Goal: Information Seeking & Learning: Learn about a topic

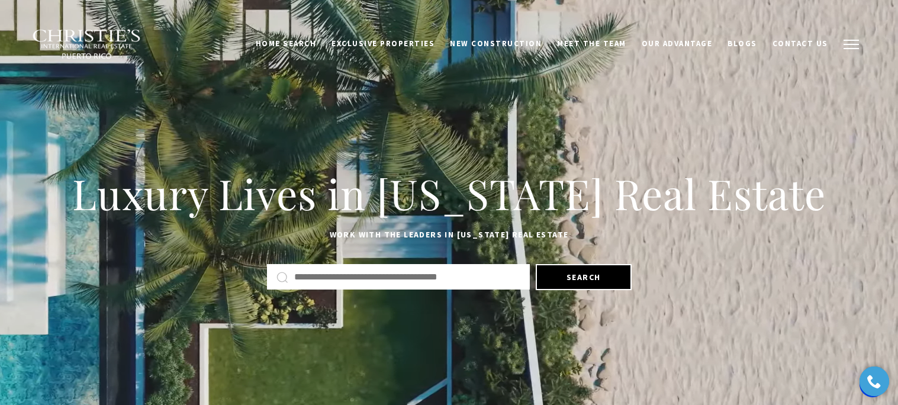
click at [847, 50] on button "button" at bounding box center [851, 44] width 31 height 34
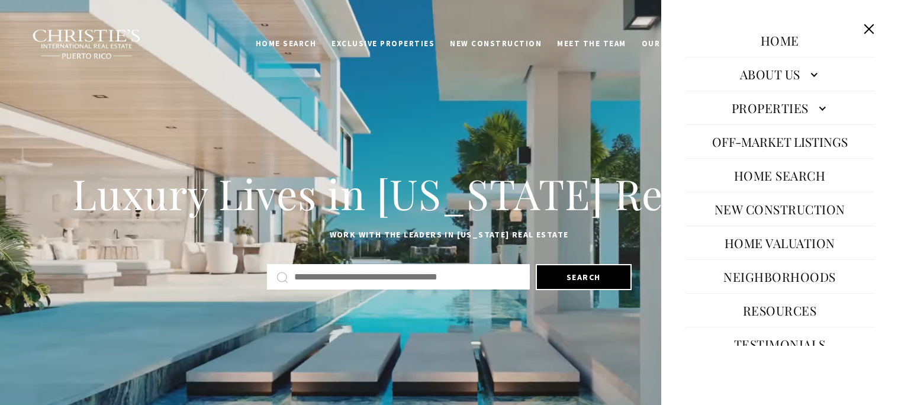
click at [762, 115] on link "Properties" at bounding box center [779, 107] width 189 height 28
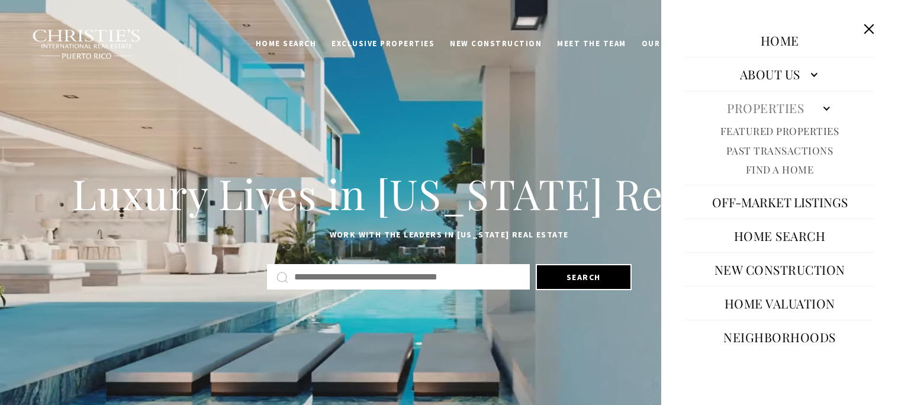
click at [752, 131] on link "Featured Properties" at bounding box center [779, 131] width 119 height 14
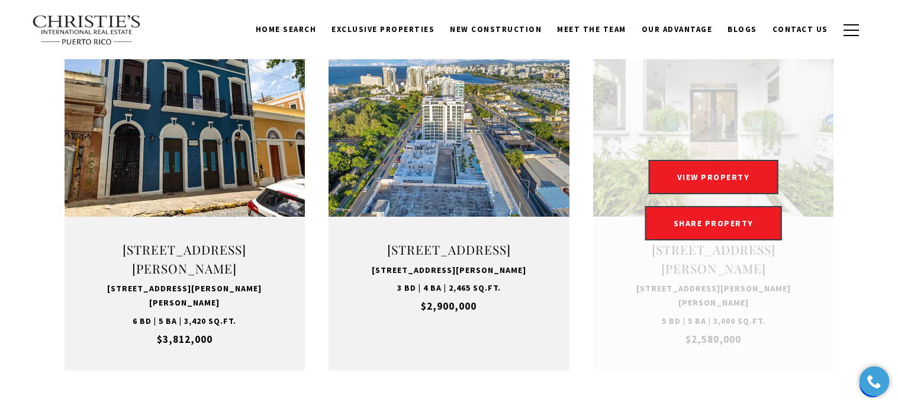
scroll to position [1165, 0]
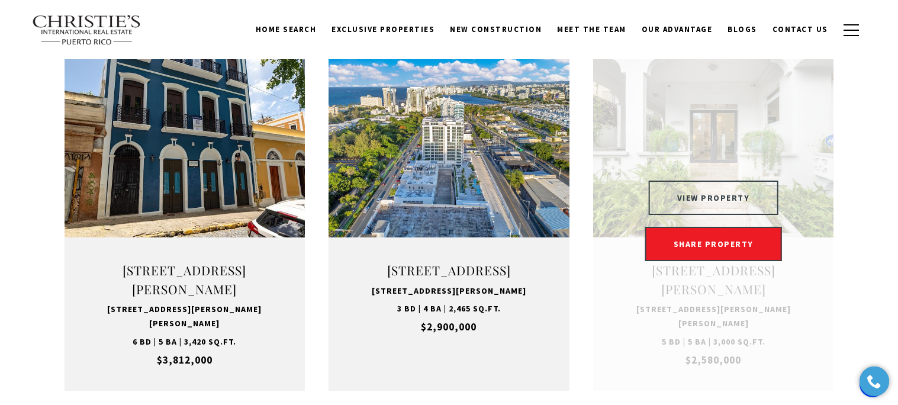
click at [693, 205] on button "VIEW PROPERTY" at bounding box center [714, 197] width 130 height 34
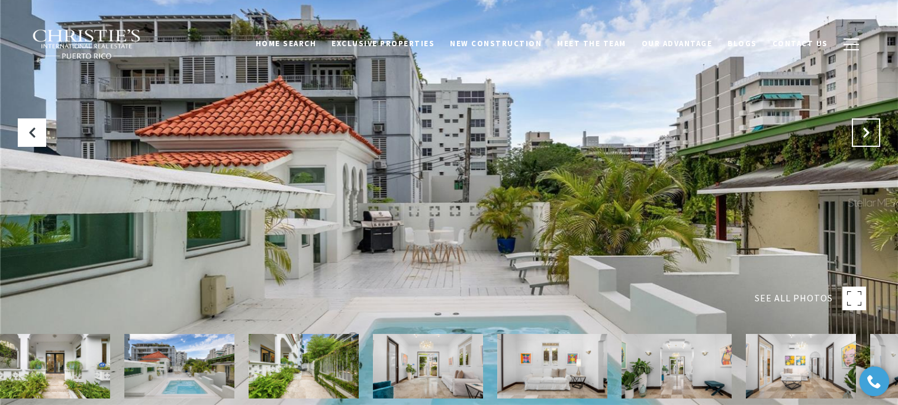
click at [860, 134] on icon "Next Slide" at bounding box center [866, 133] width 12 height 12
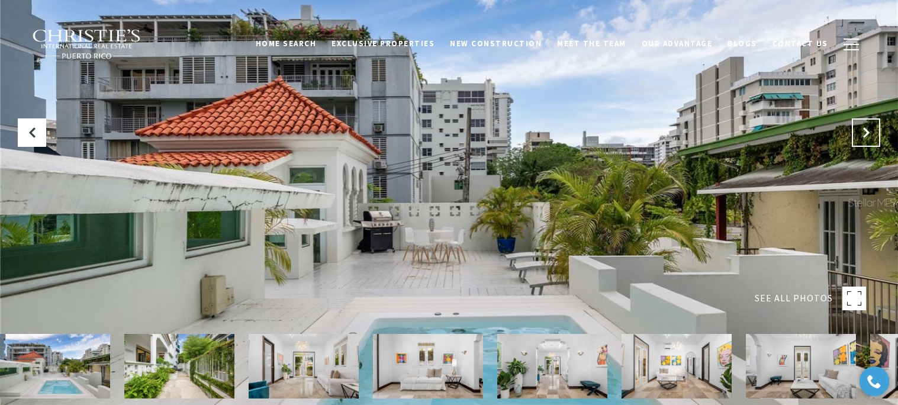
click at [860, 134] on icon "Next Slide" at bounding box center [866, 133] width 12 height 12
click at [849, 295] on rect at bounding box center [854, 298] width 24 height 24
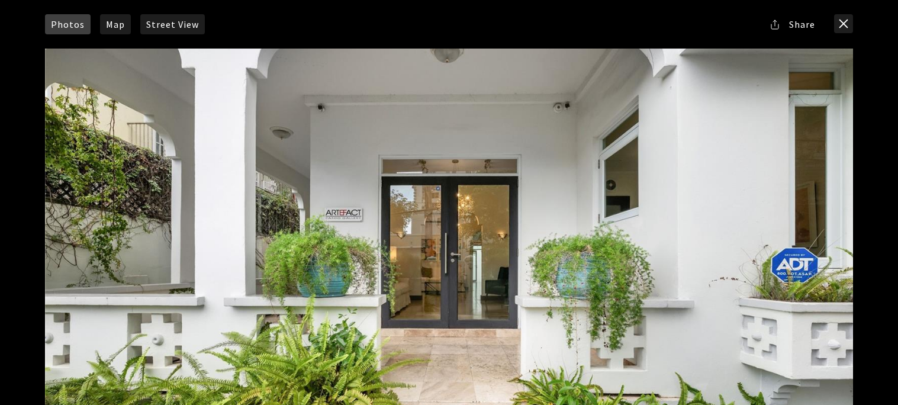
click at [856, 214] on div at bounding box center [449, 274] width 822 height 466
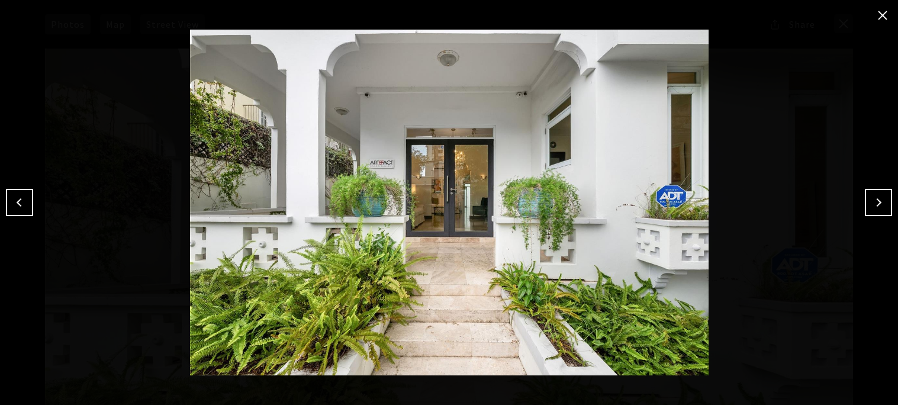
click at [880, 201] on button "Next" at bounding box center [878, 202] width 27 height 27
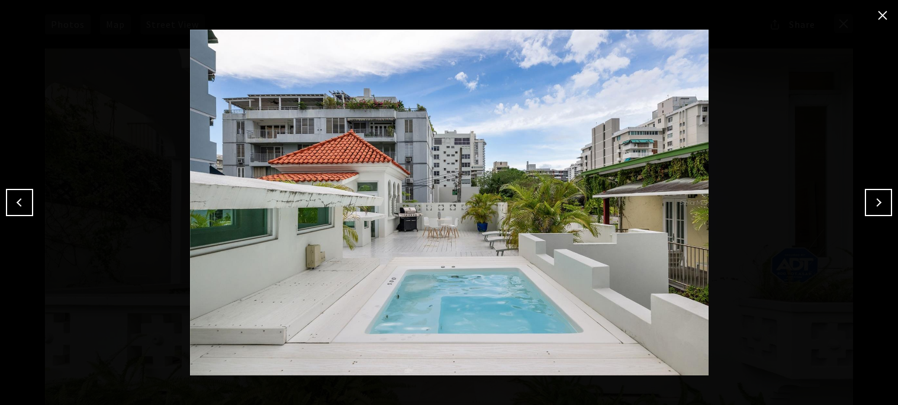
click at [880, 201] on button "Next" at bounding box center [878, 202] width 27 height 27
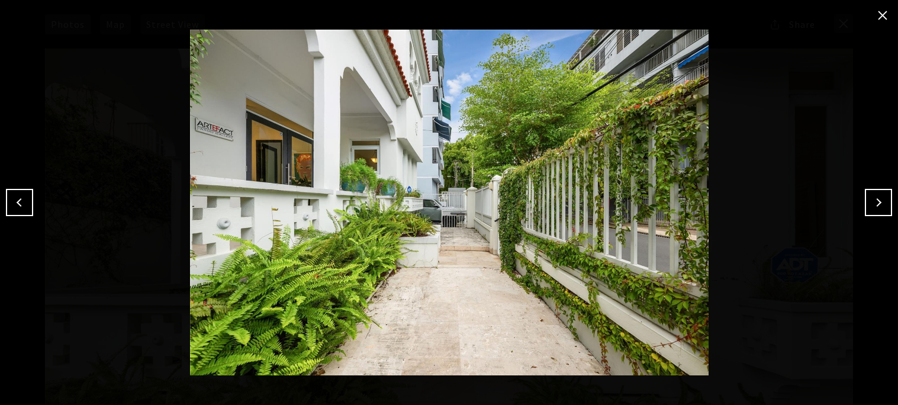
click at [880, 201] on button "Next" at bounding box center [878, 202] width 27 height 27
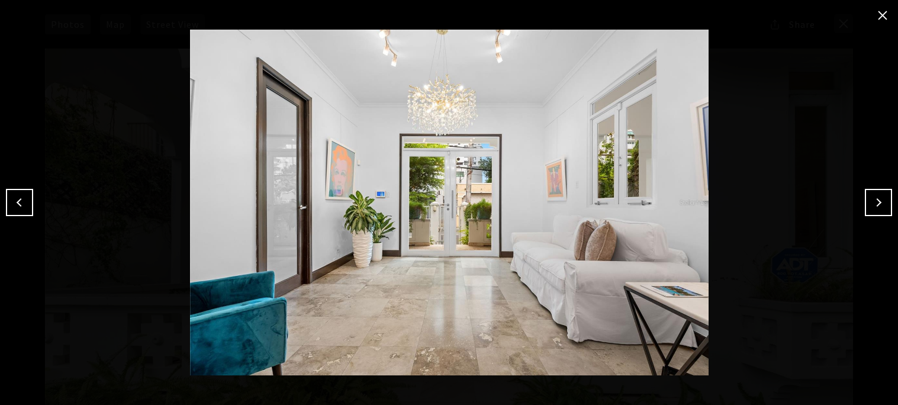
click at [880, 201] on button "Next" at bounding box center [878, 202] width 27 height 27
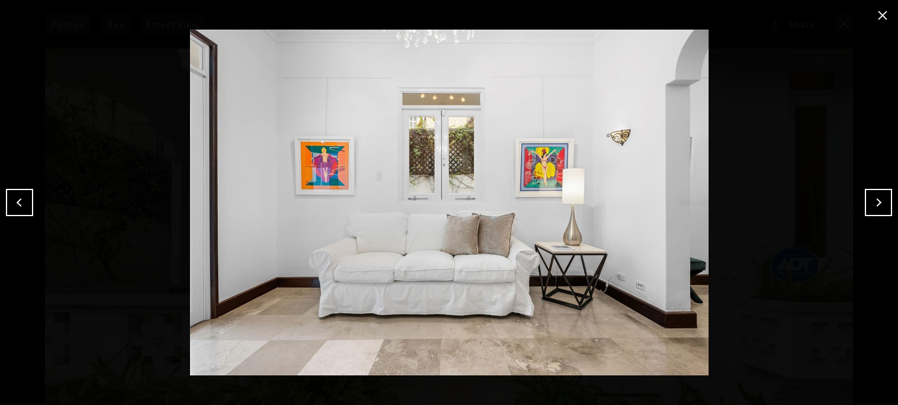
click at [880, 201] on button "Next" at bounding box center [878, 202] width 27 height 27
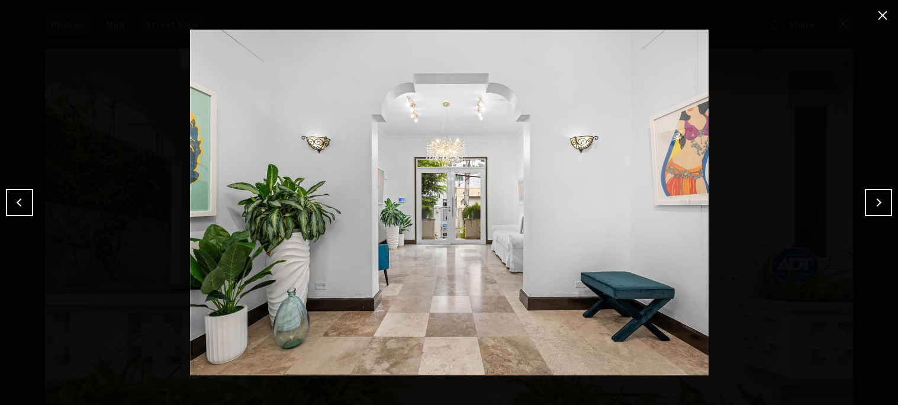
click at [880, 201] on button "Next" at bounding box center [878, 202] width 27 height 27
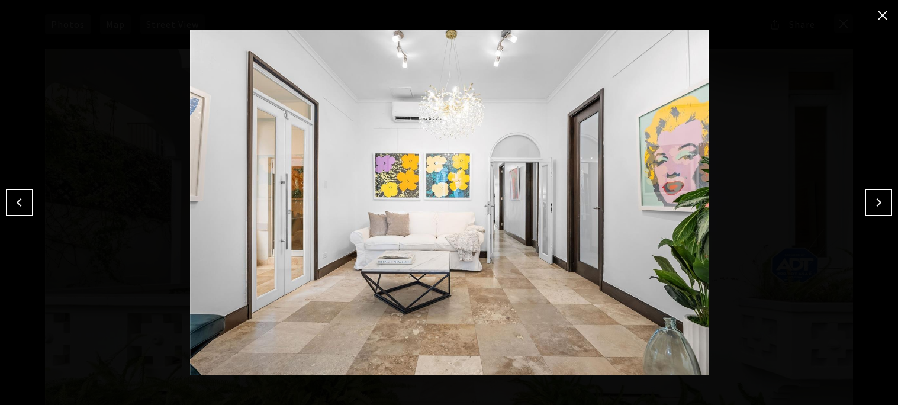
click at [880, 201] on button "Next" at bounding box center [878, 202] width 27 height 27
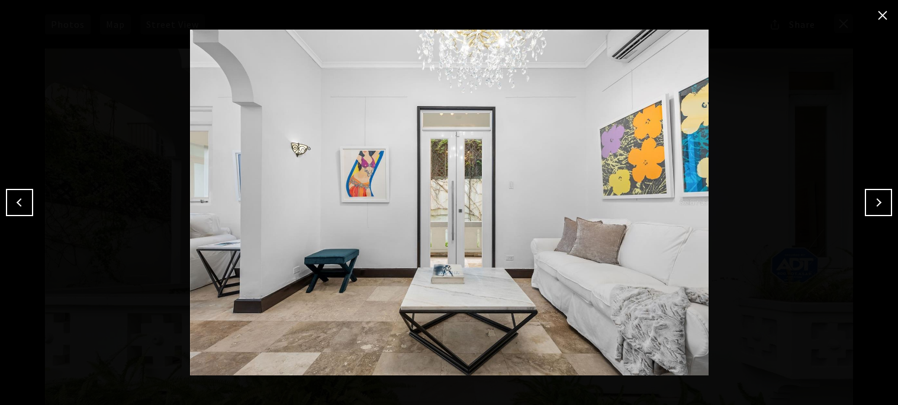
click at [880, 201] on button "Next" at bounding box center [878, 202] width 27 height 27
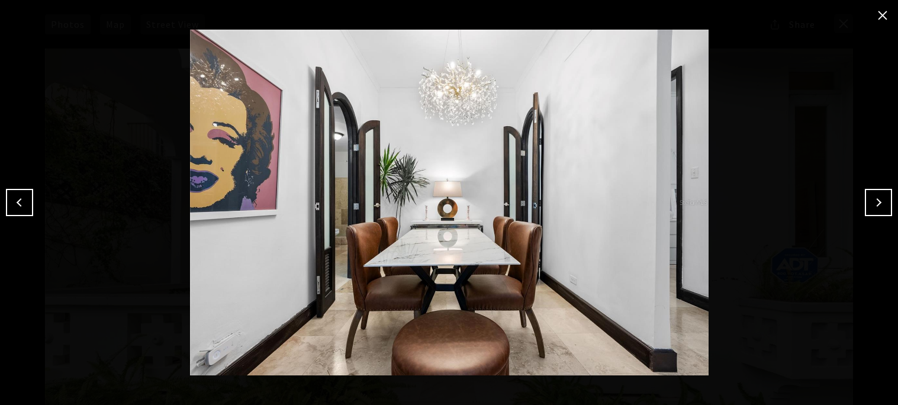
click at [880, 201] on button "Next" at bounding box center [878, 202] width 27 height 27
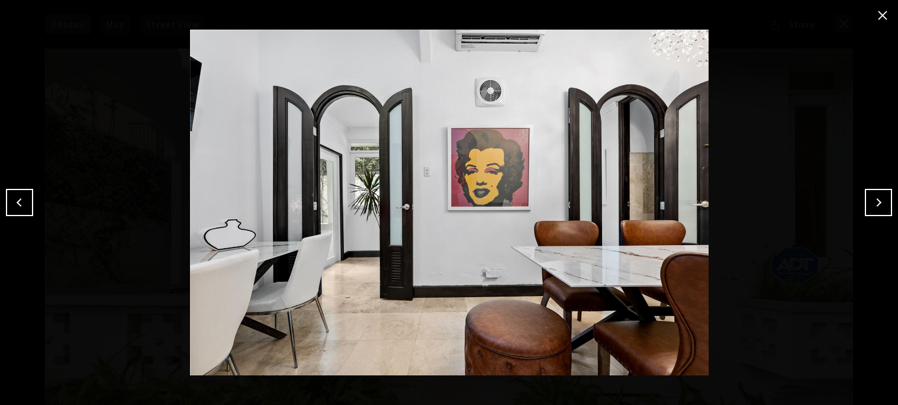
click at [880, 201] on button "Next" at bounding box center [878, 202] width 27 height 27
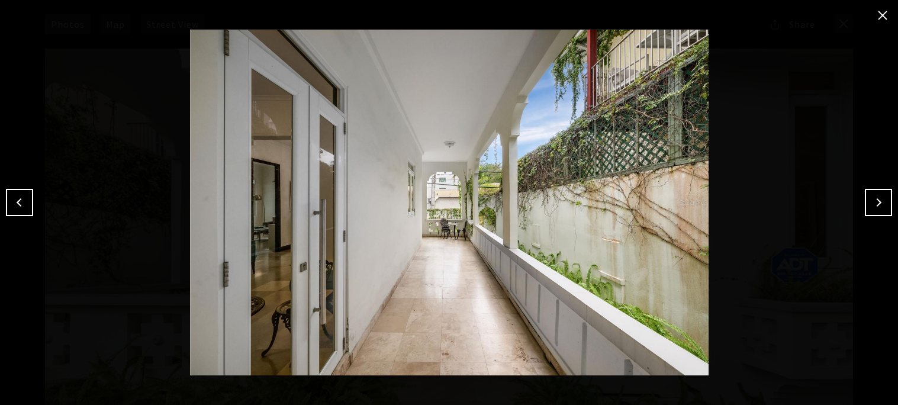
click at [880, 201] on button "Next" at bounding box center [878, 202] width 27 height 27
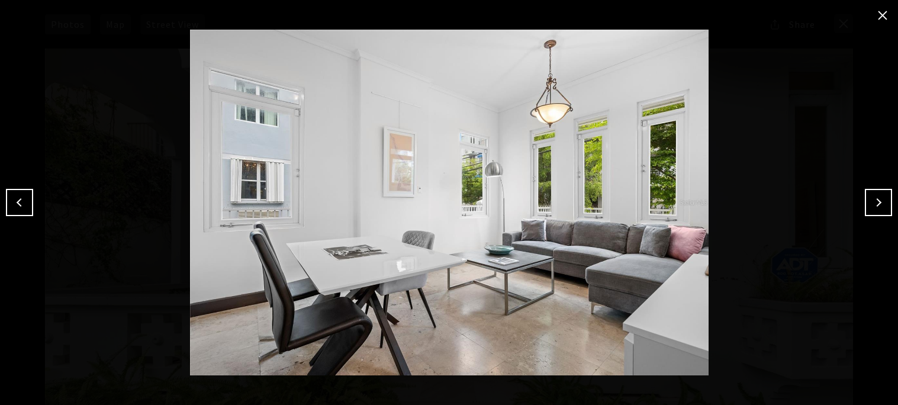
click at [880, 201] on button "Next" at bounding box center [878, 202] width 27 height 27
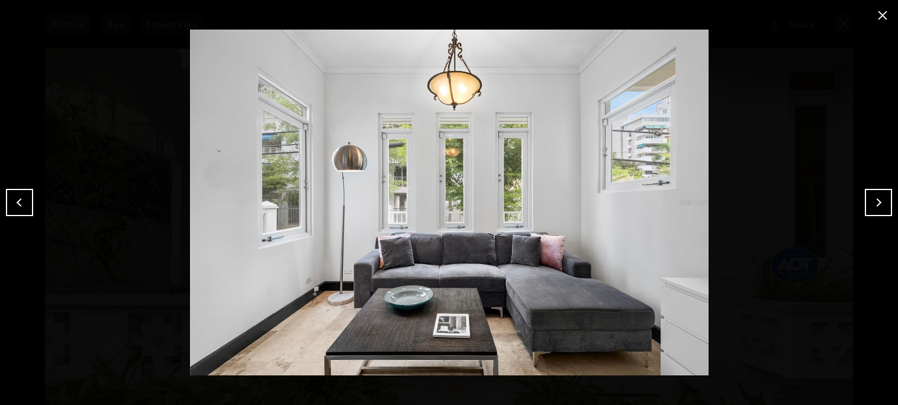
click at [880, 201] on button "Next" at bounding box center [878, 202] width 27 height 27
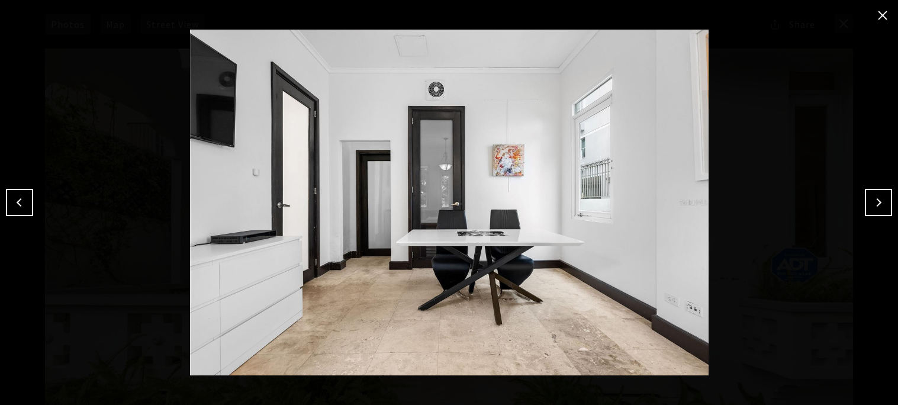
click at [880, 201] on button "Next" at bounding box center [878, 202] width 27 height 27
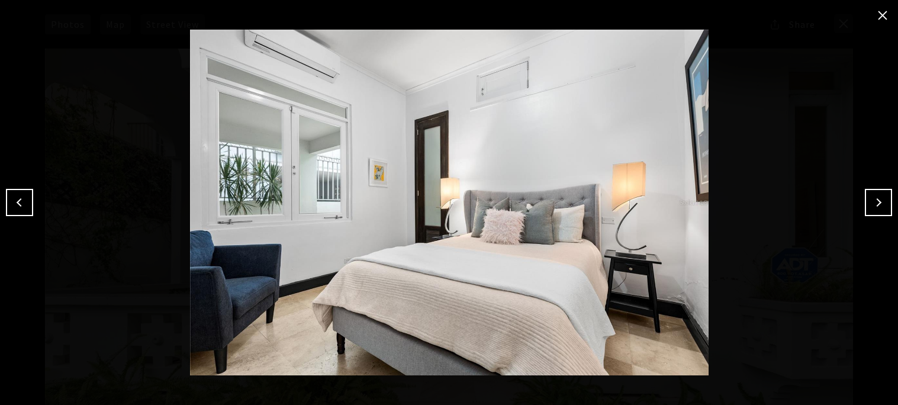
click at [880, 201] on button "Next" at bounding box center [878, 202] width 27 height 27
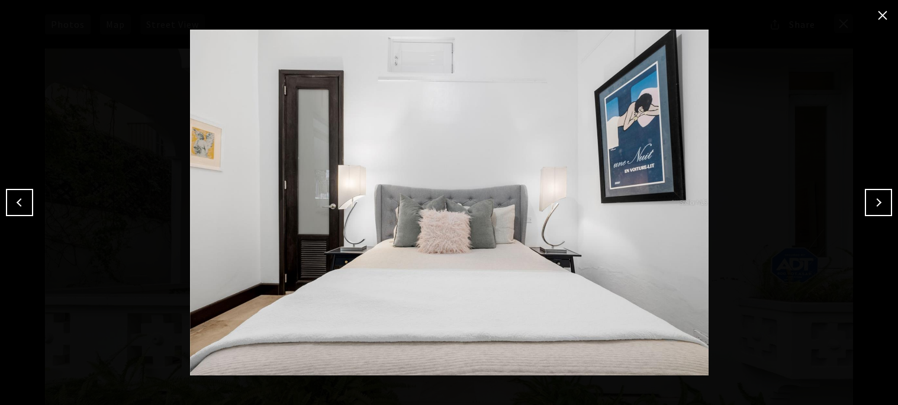
click at [880, 201] on button "Next" at bounding box center [878, 202] width 27 height 27
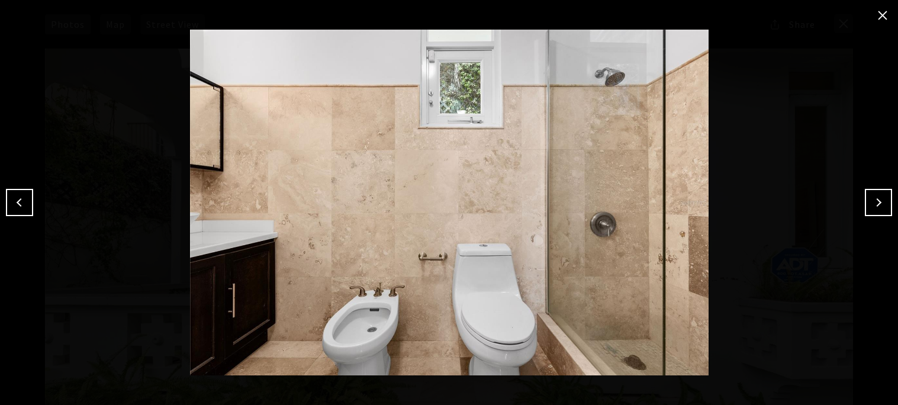
click at [880, 201] on button "Next" at bounding box center [878, 202] width 27 height 27
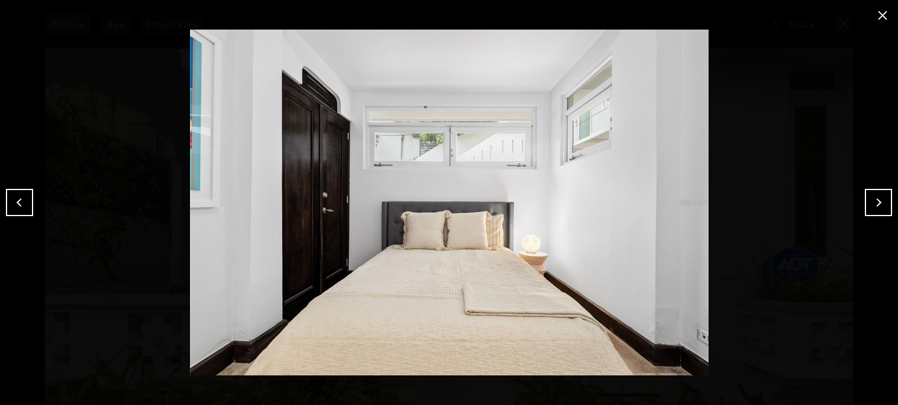
click at [880, 201] on button "Next" at bounding box center [878, 202] width 27 height 27
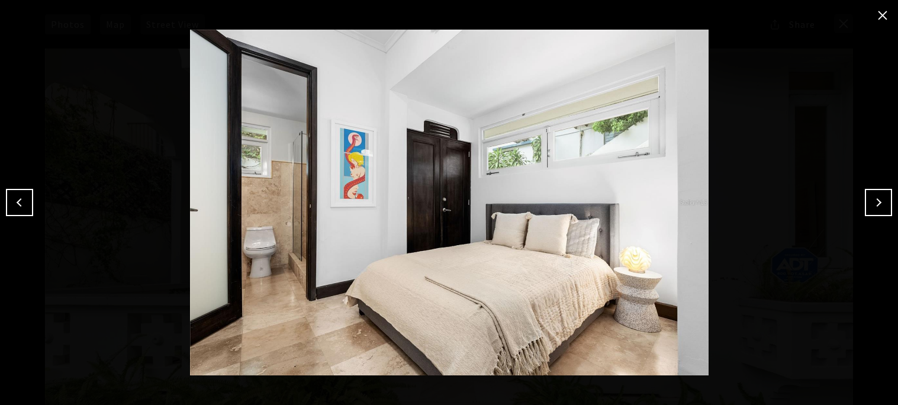
click at [794, 107] on img at bounding box center [449, 203] width 839 height 346
click at [868, 194] on button "Next" at bounding box center [878, 202] width 27 height 27
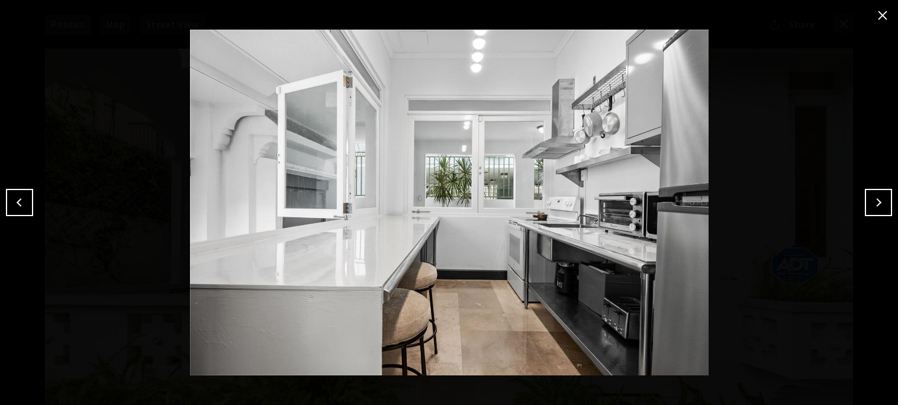
click at [868, 194] on button "Next" at bounding box center [878, 202] width 27 height 27
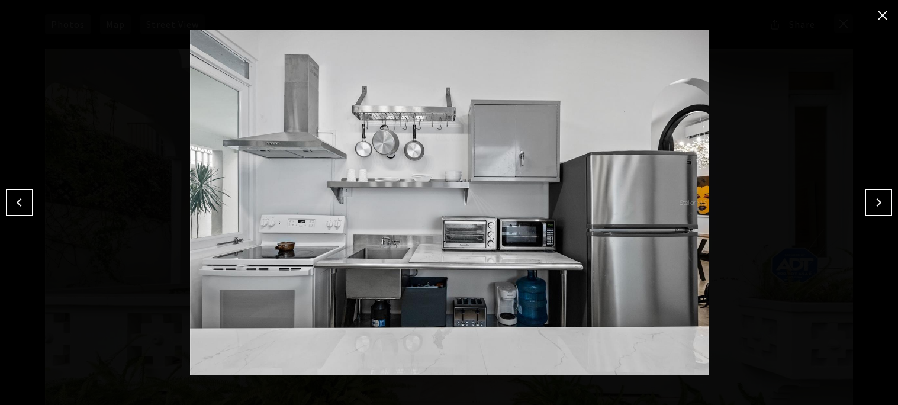
click at [868, 194] on button "Next" at bounding box center [878, 202] width 27 height 27
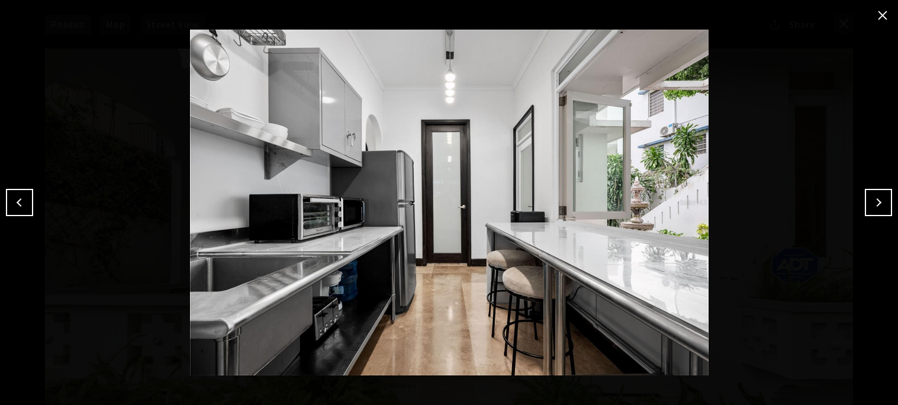
click at [868, 194] on button "Next" at bounding box center [878, 202] width 27 height 27
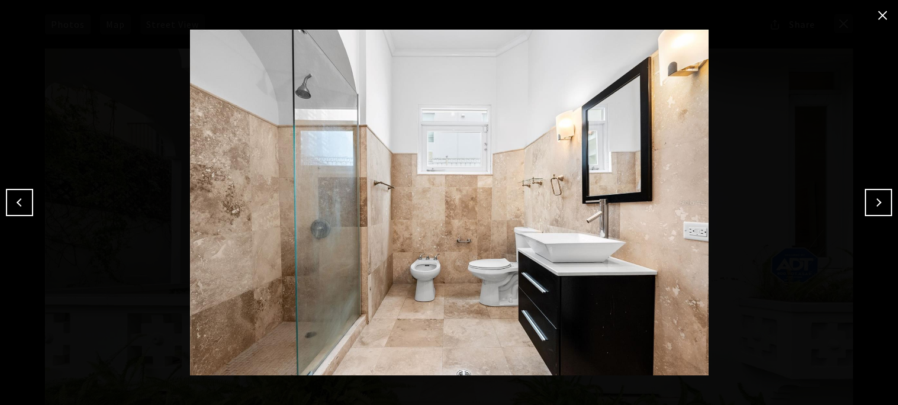
click at [868, 194] on button "Next" at bounding box center [878, 202] width 27 height 27
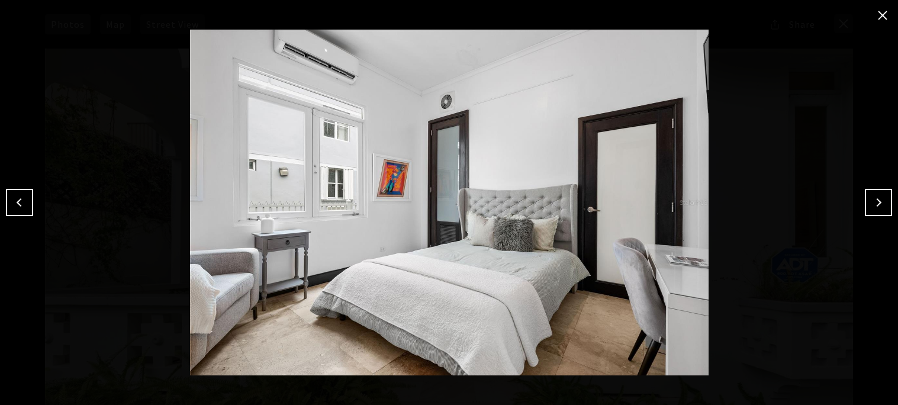
click at [868, 194] on button "Next" at bounding box center [878, 202] width 27 height 27
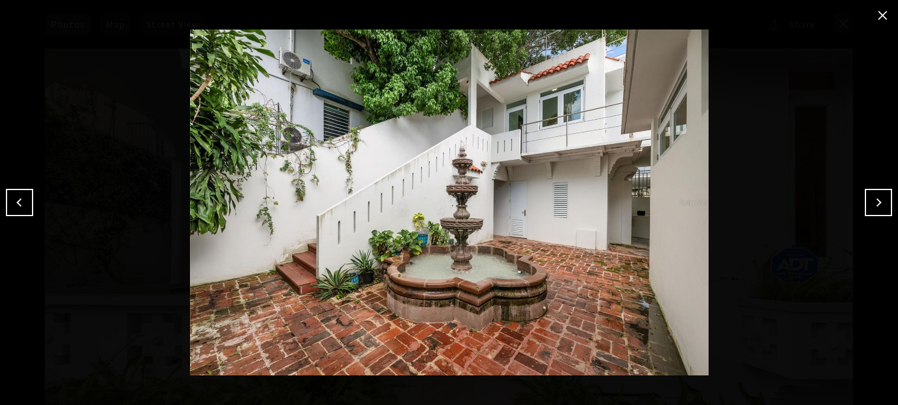
click at [868, 194] on button "Next" at bounding box center [878, 202] width 27 height 27
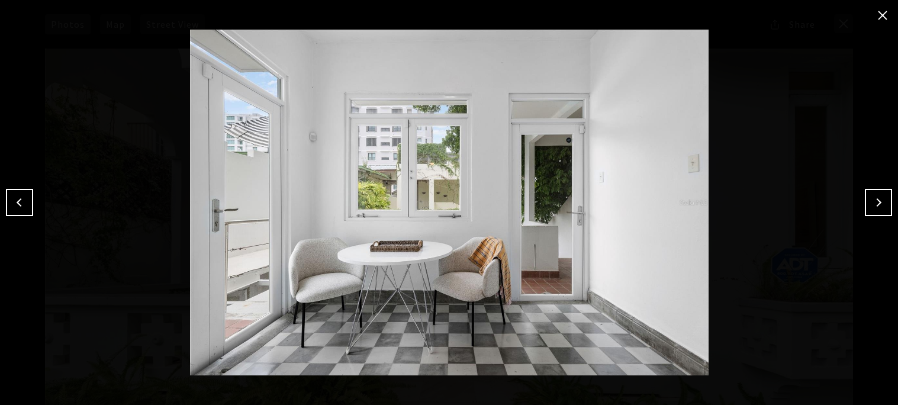
click at [868, 194] on button "Next" at bounding box center [878, 202] width 27 height 27
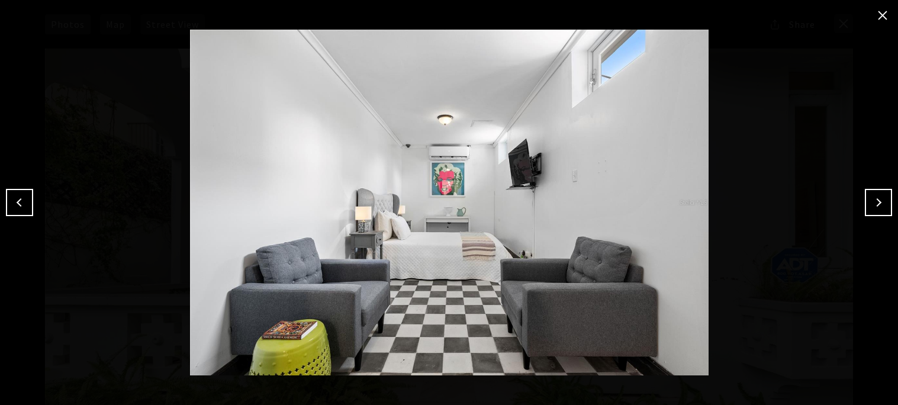
click at [868, 194] on button "Next" at bounding box center [878, 202] width 27 height 27
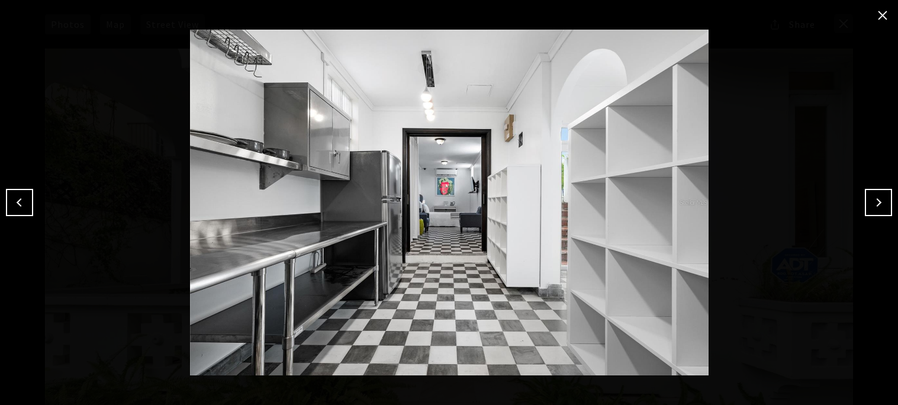
click at [868, 194] on button "Next" at bounding box center [878, 202] width 27 height 27
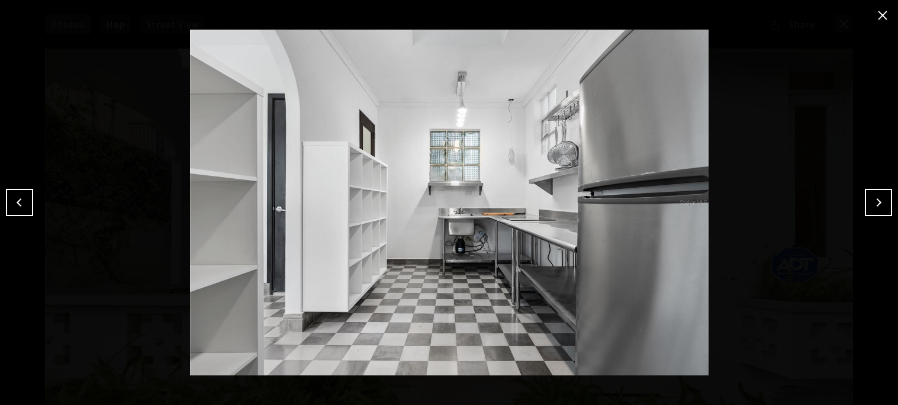
click at [878, 189] on button "Next" at bounding box center [878, 202] width 27 height 27
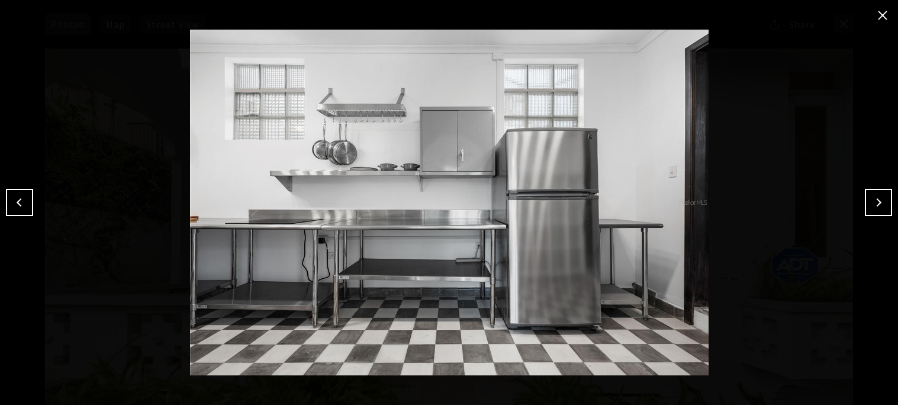
click at [878, 189] on button "Next" at bounding box center [878, 202] width 27 height 27
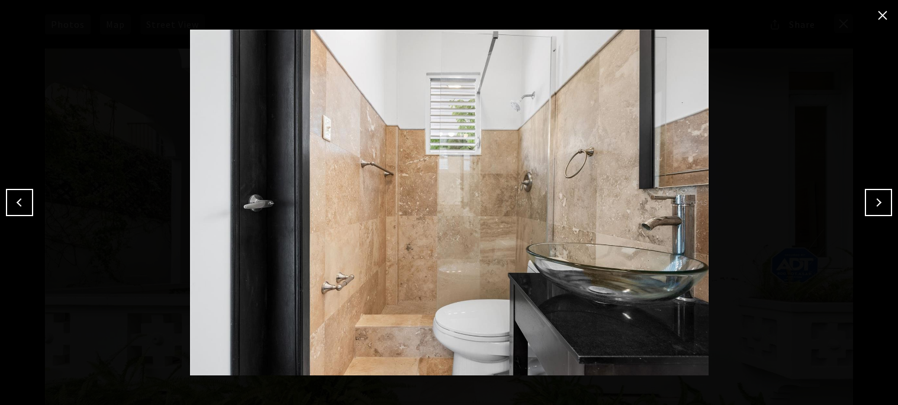
click at [878, 189] on button "Next" at bounding box center [878, 202] width 27 height 27
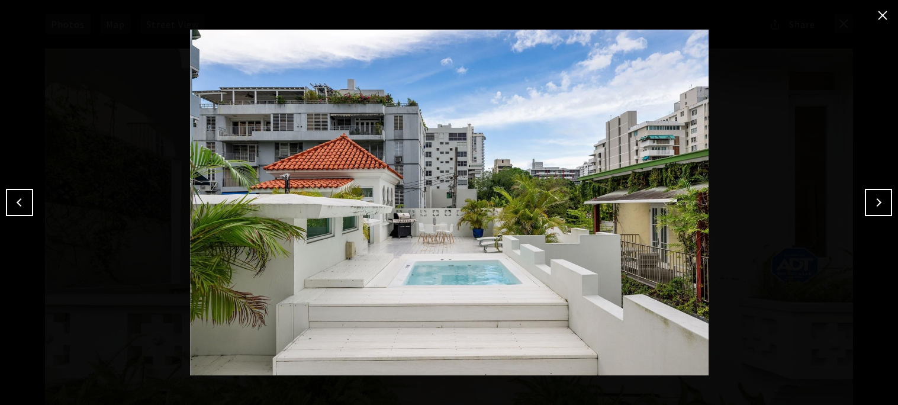
click at [28, 209] on button "Previous" at bounding box center [19, 202] width 27 height 27
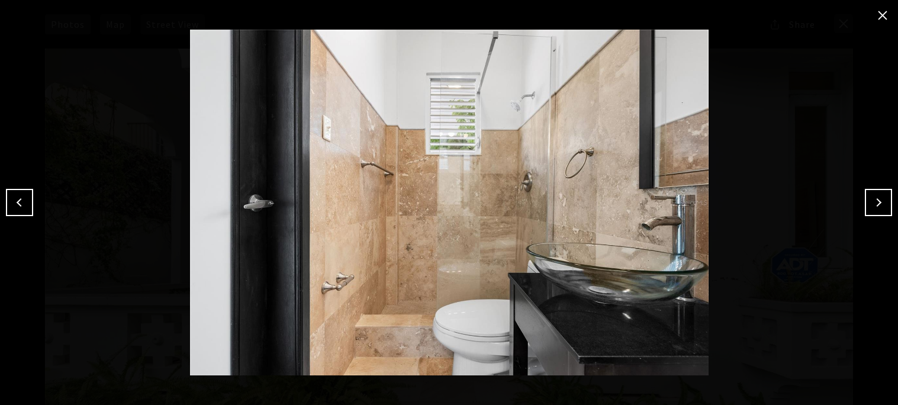
click at [28, 209] on button "Previous" at bounding box center [19, 202] width 27 height 27
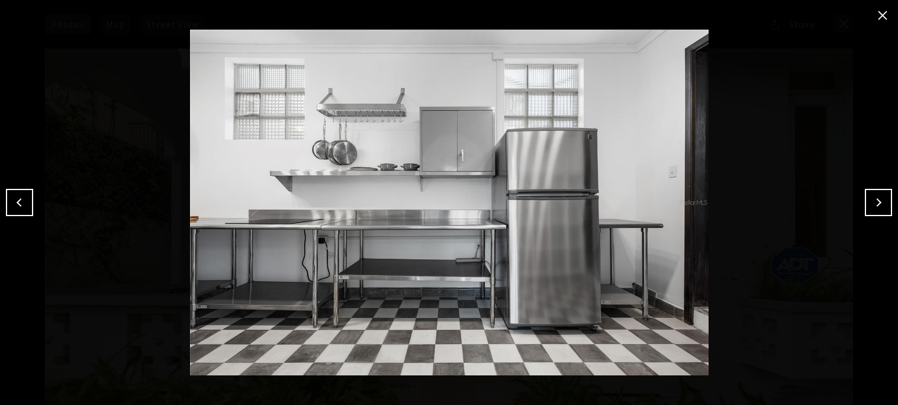
click at [28, 209] on button "Previous" at bounding box center [19, 202] width 27 height 27
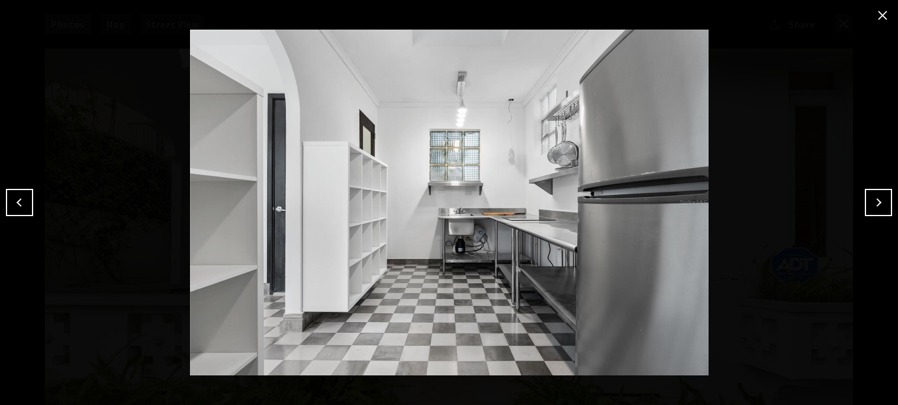
click at [28, 209] on button "Previous" at bounding box center [19, 202] width 27 height 27
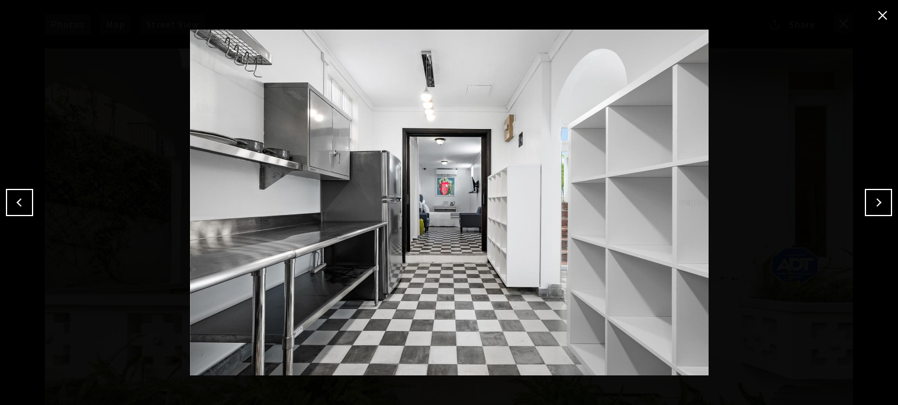
click at [28, 209] on button "Previous" at bounding box center [19, 202] width 27 height 27
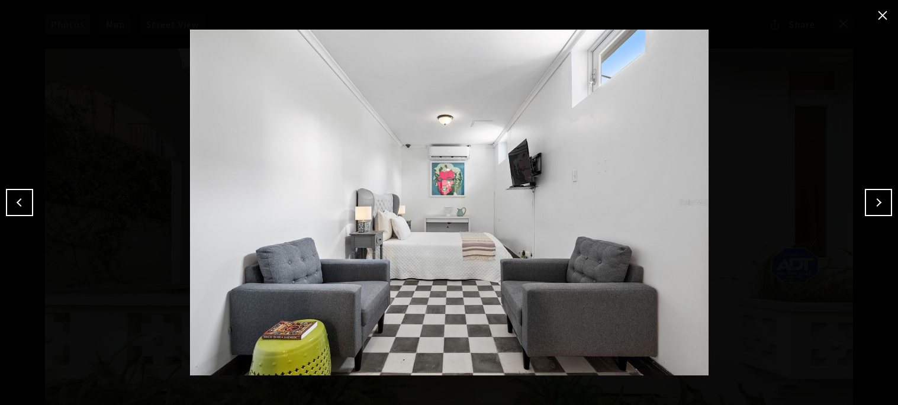
click at [28, 209] on button "Previous" at bounding box center [19, 202] width 27 height 27
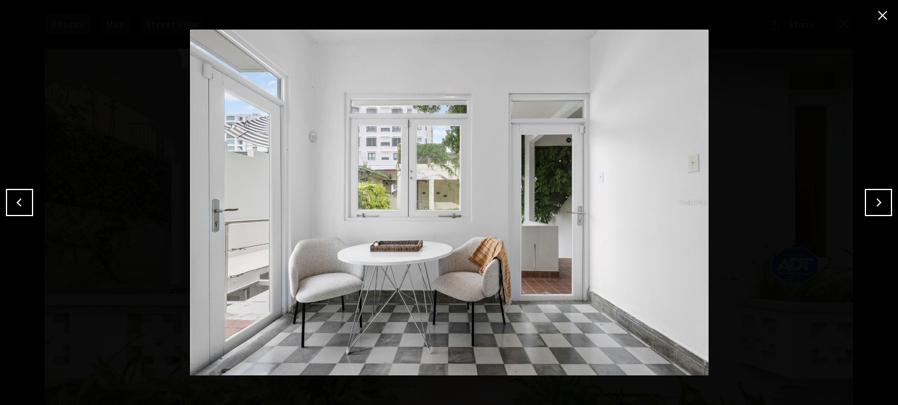
click at [28, 209] on button "Previous" at bounding box center [19, 202] width 27 height 27
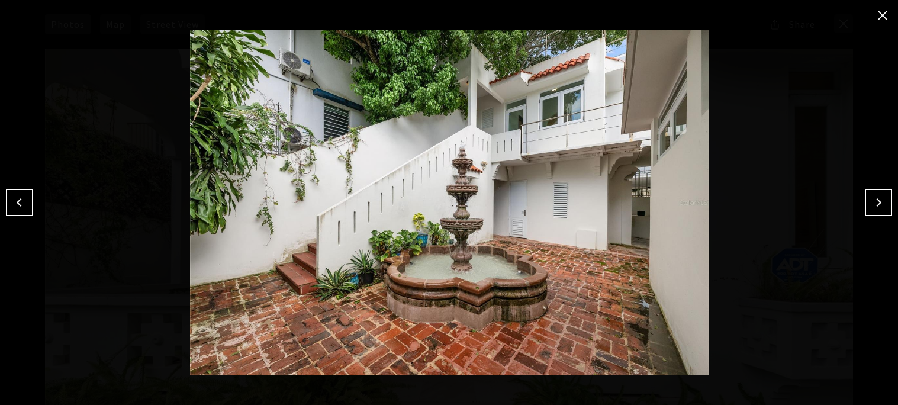
click at [28, 209] on button "Previous" at bounding box center [19, 202] width 27 height 27
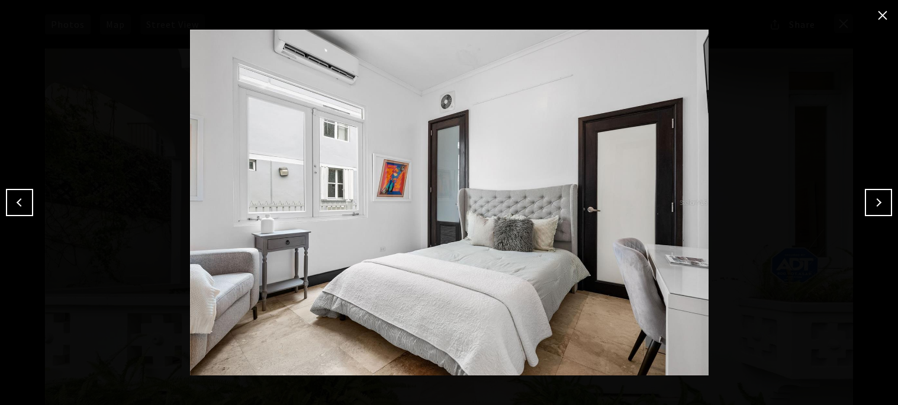
click at [871, 193] on button "Next" at bounding box center [878, 202] width 27 height 27
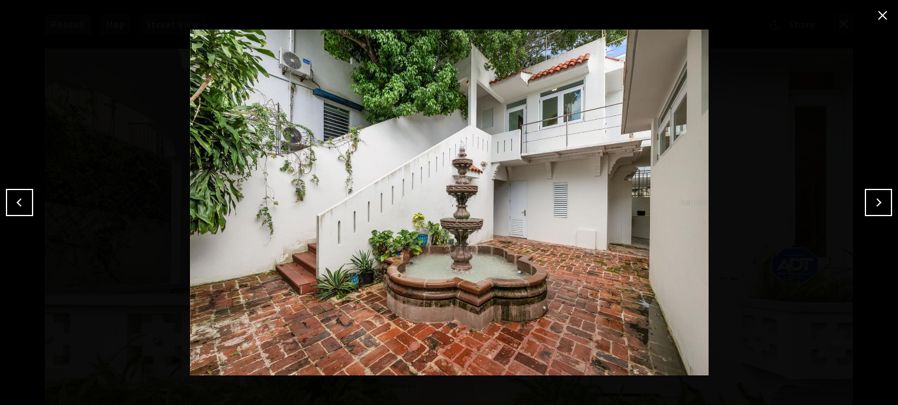
click at [871, 193] on button "Next" at bounding box center [878, 202] width 27 height 27
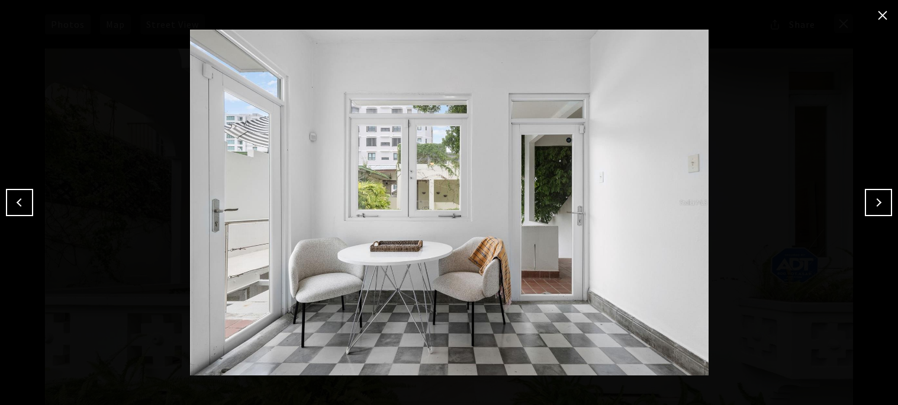
click at [871, 193] on button "Next" at bounding box center [878, 202] width 27 height 27
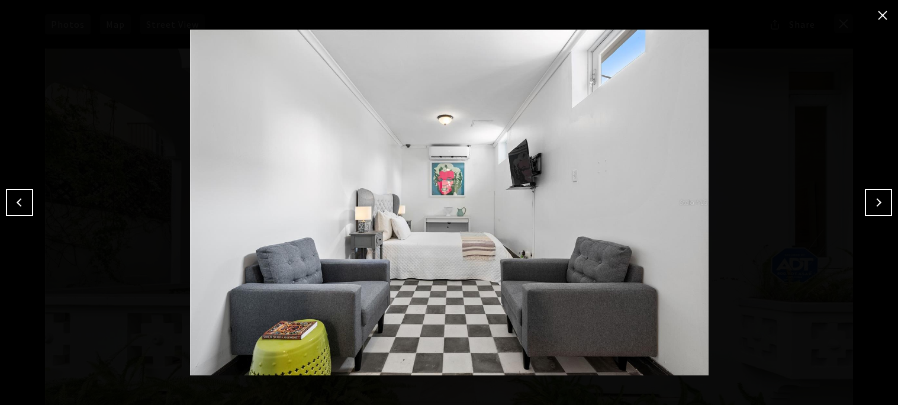
click at [871, 193] on button "Next" at bounding box center [878, 202] width 27 height 27
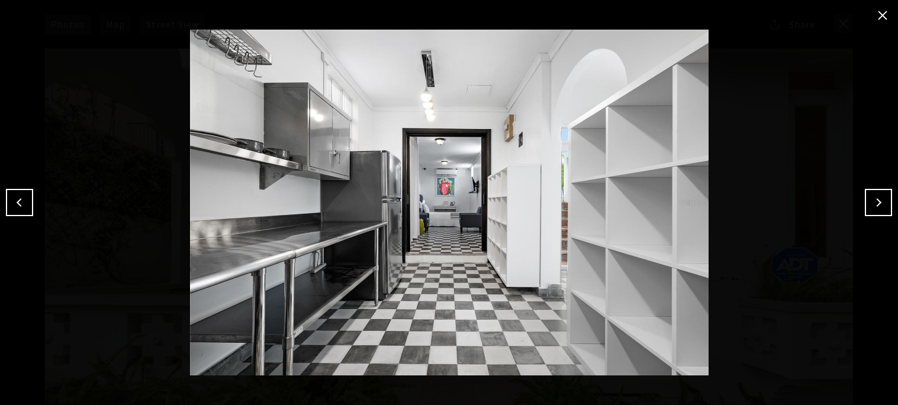
click at [871, 193] on button "Next" at bounding box center [878, 202] width 27 height 27
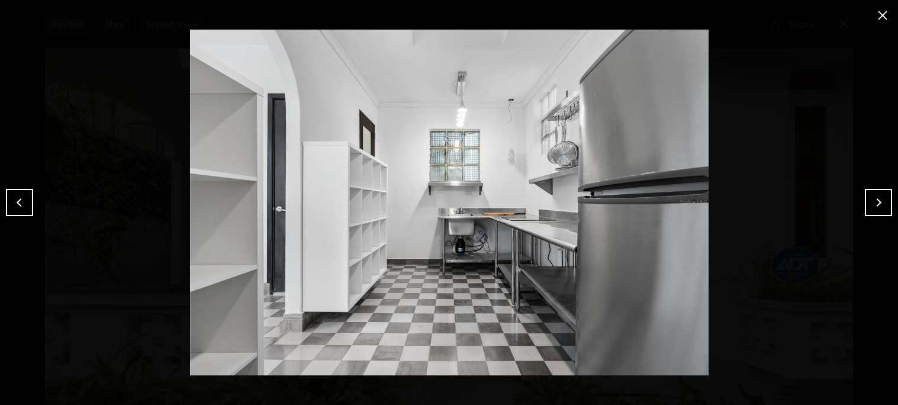
click at [871, 193] on button "Next" at bounding box center [878, 202] width 27 height 27
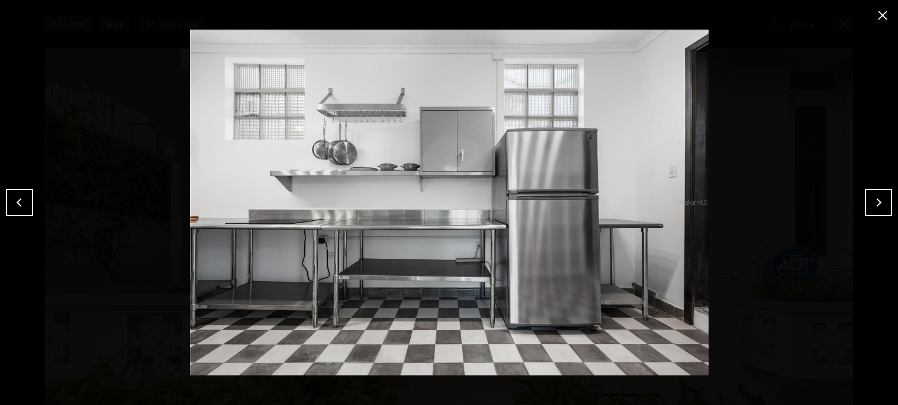
click at [871, 193] on button "Next" at bounding box center [878, 202] width 27 height 27
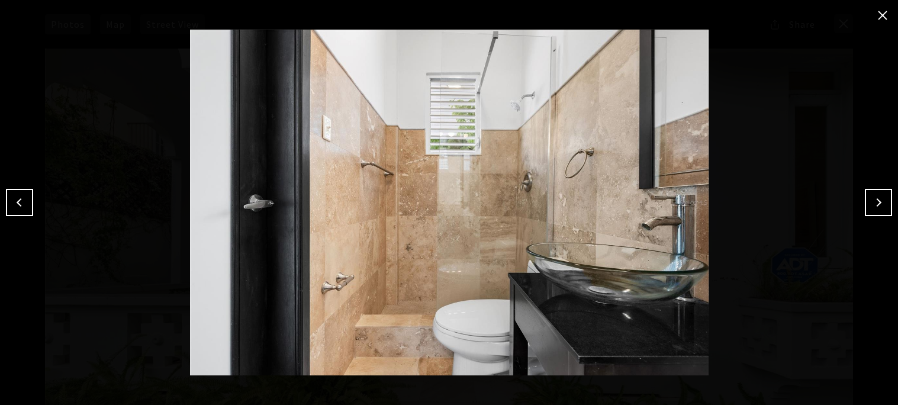
click at [871, 193] on button "Next" at bounding box center [878, 202] width 27 height 27
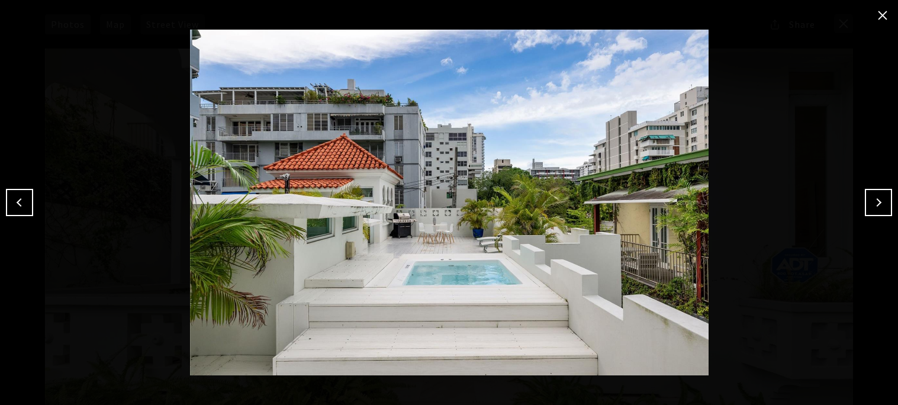
click at [871, 193] on button "Next" at bounding box center [878, 202] width 27 height 27
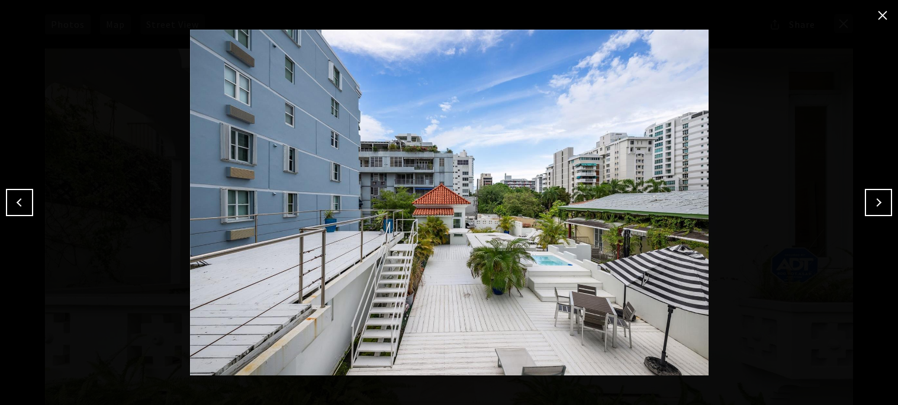
click at [871, 193] on button "Next" at bounding box center [878, 202] width 27 height 27
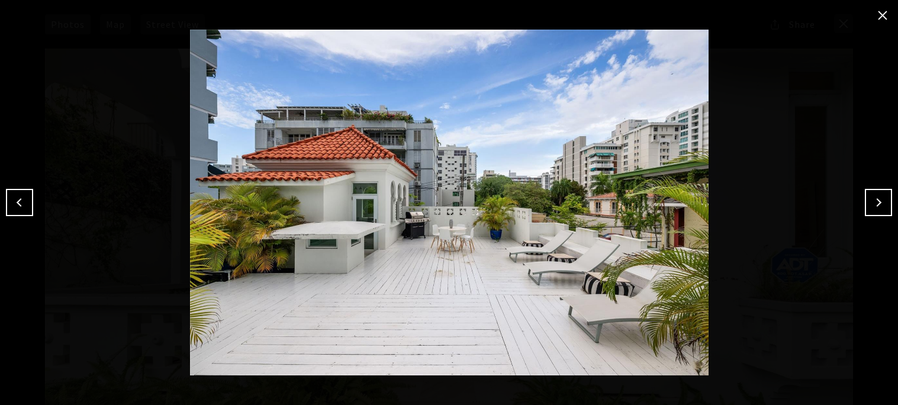
click at [871, 193] on button "Next" at bounding box center [878, 202] width 27 height 27
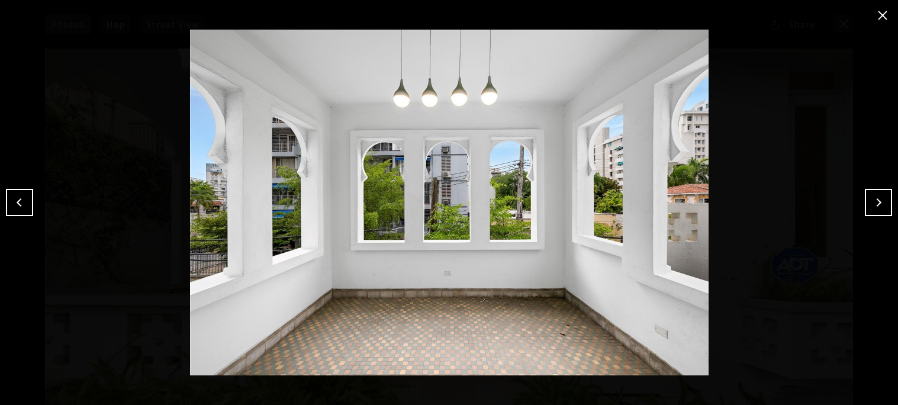
click at [871, 193] on button "Next" at bounding box center [878, 202] width 27 height 27
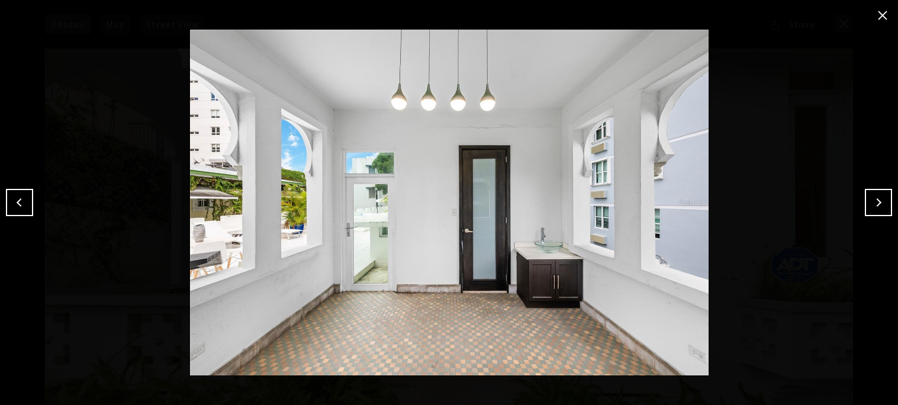
click at [30, 199] on button "Previous" at bounding box center [19, 202] width 27 height 27
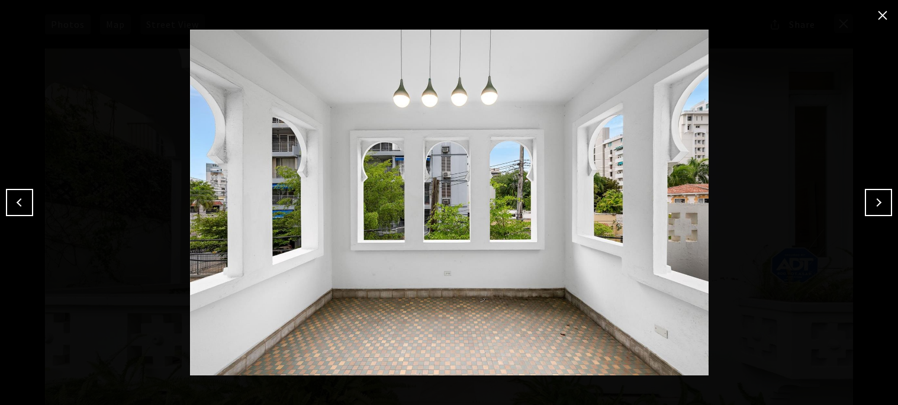
click at [869, 209] on button "Next" at bounding box center [878, 202] width 27 height 27
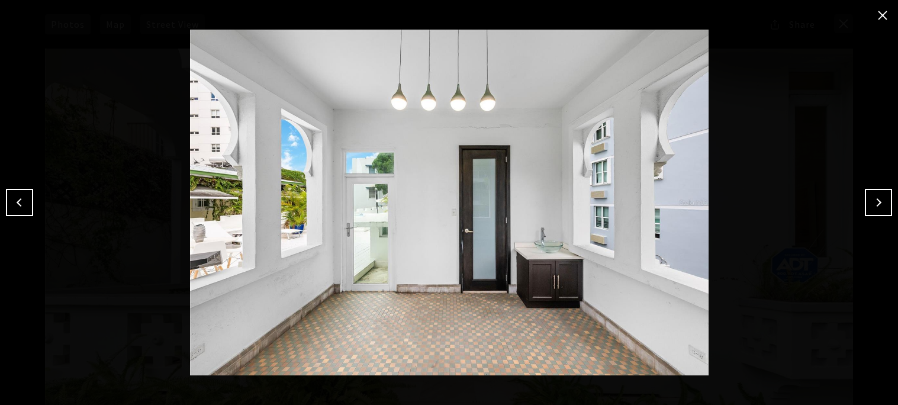
click at [869, 209] on button "Next" at bounding box center [878, 202] width 27 height 27
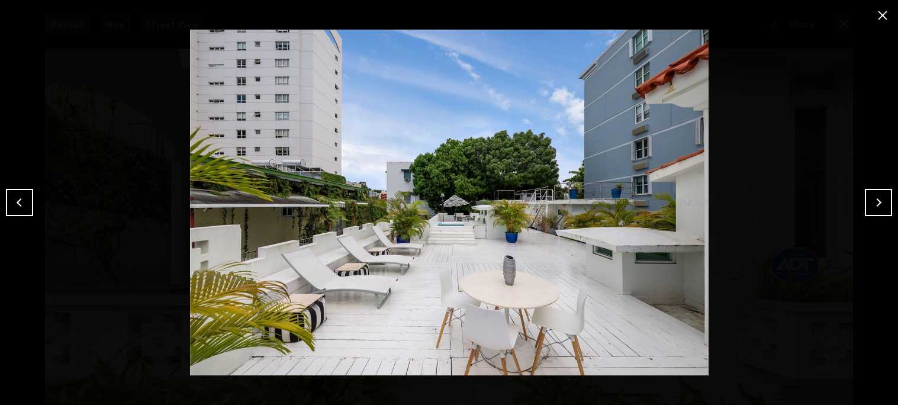
click at [869, 209] on button "Next" at bounding box center [878, 202] width 27 height 27
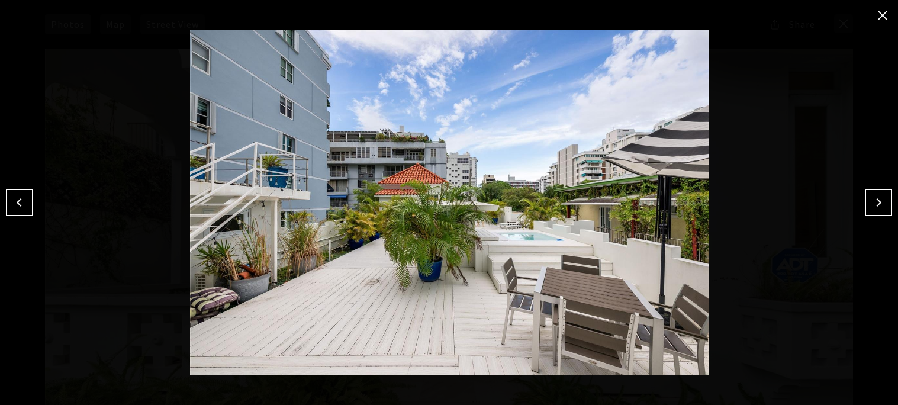
click at [869, 209] on button "Next" at bounding box center [878, 202] width 27 height 27
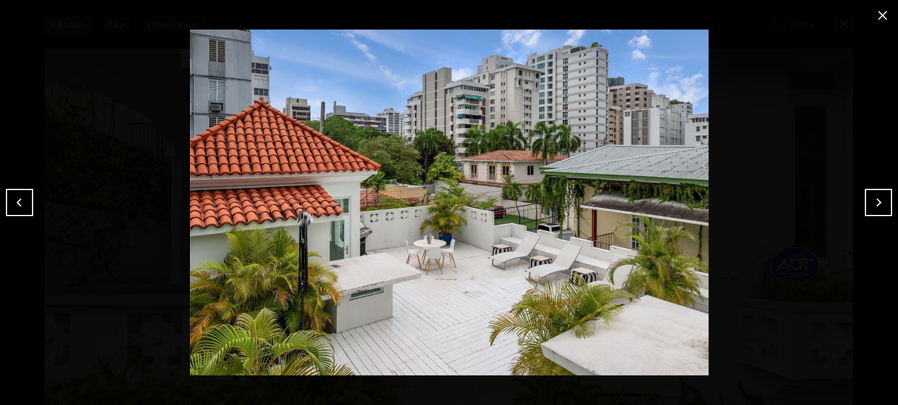
click at [869, 209] on button "Next" at bounding box center [878, 202] width 27 height 27
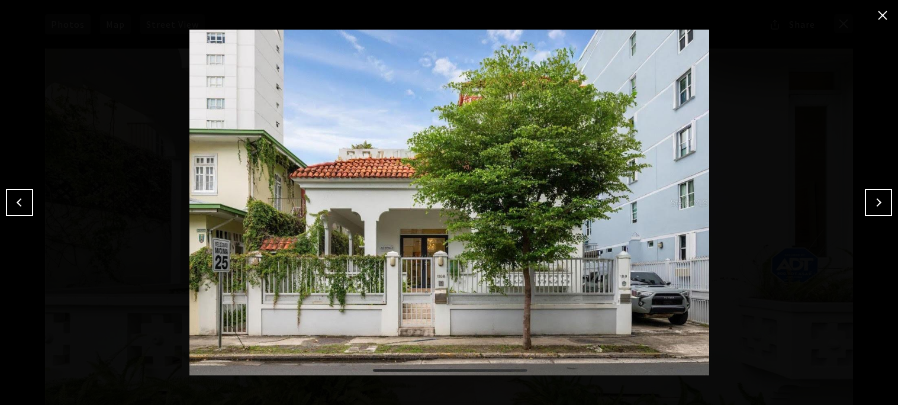
click at [869, 209] on button "Next" at bounding box center [878, 202] width 27 height 27
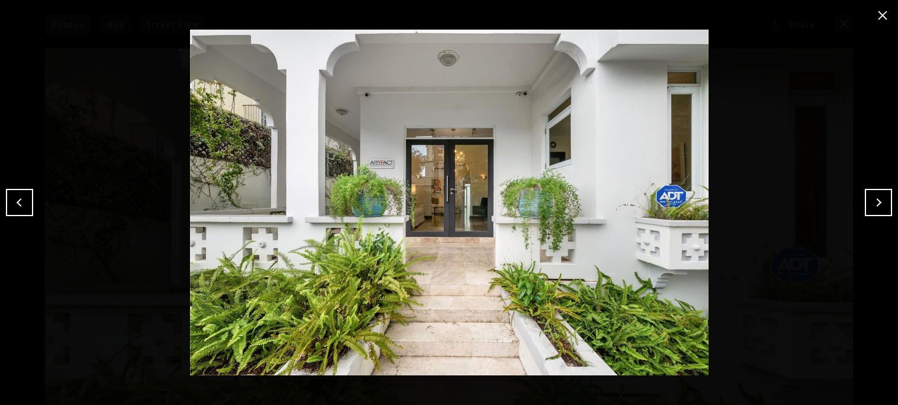
click at [24, 210] on button "Previous" at bounding box center [19, 202] width 27 height 27
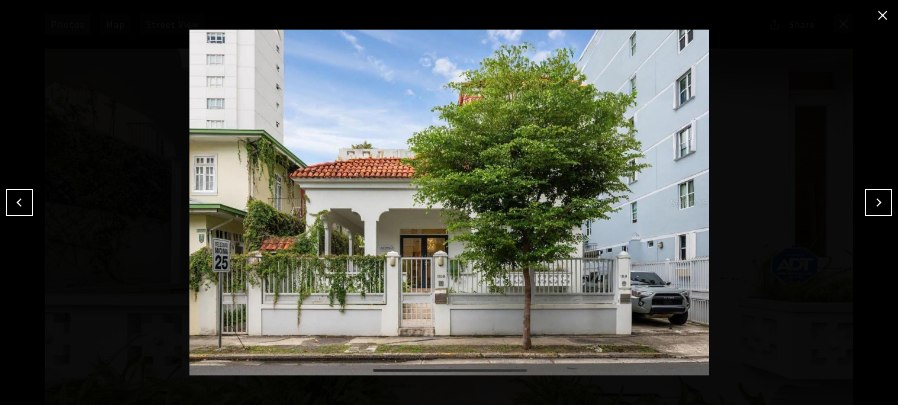
click at [880, 17] on button "close modal" at bounding box center [882, 15] width 19 height 19
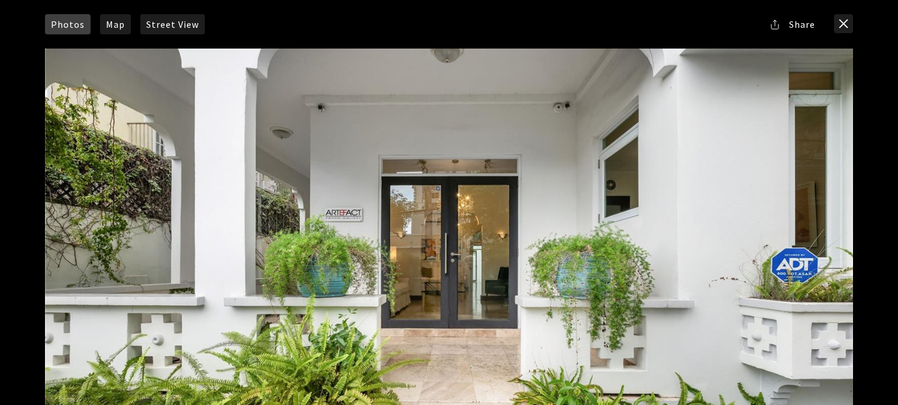
click at [705, 81] on div at bounding box center [449, 275] width 808 height 452
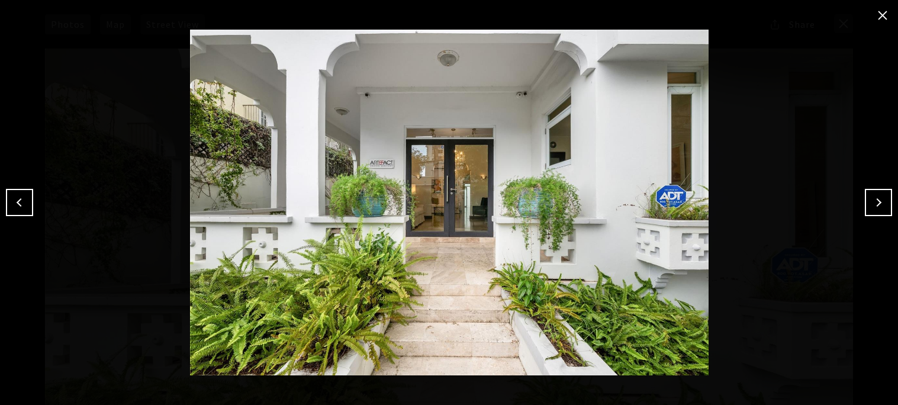
click at [882, 17] on button "close modal" at bounding box center [882, 15] width 19 height 19
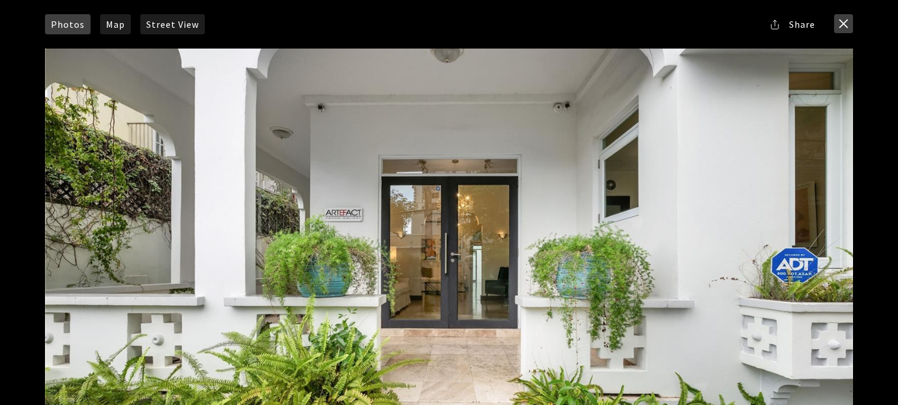
click at [851, 25] on button "close modal" at bounding box center [843, 23] width 19 height 19
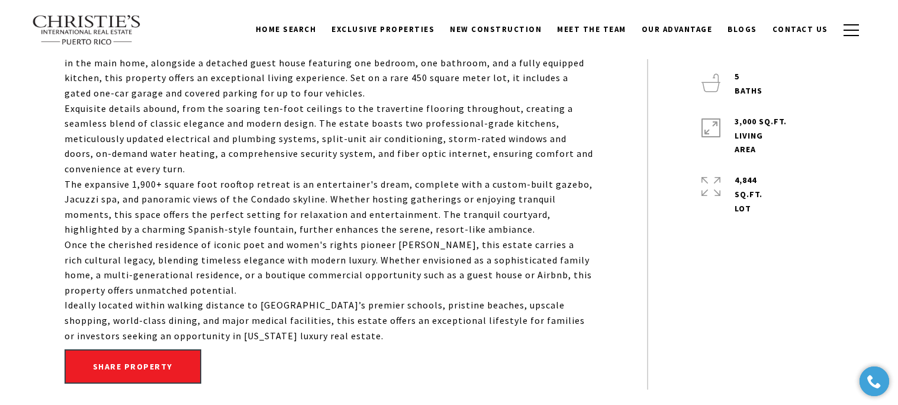
scroll to position [510, 0]
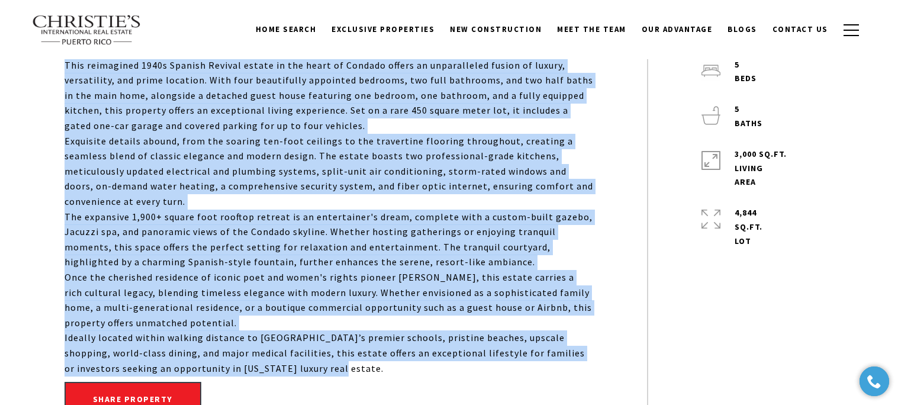
drag, startPoint x: 64, startPoint y: 65, endPoint x: 338, endPoint y: 363, distance: 405.0
click at [338, 363] on div "This reimagined 1940s Spanish Revival estate in the heart of Condado offers an …" at bounding box center [329, 217] width 529 height 318
copy div "This reimagined 1940s Spanish Revival estate in the heart of Condado offers an …"
